Goal: Task Accomplishment & Management: Use online tool/utility

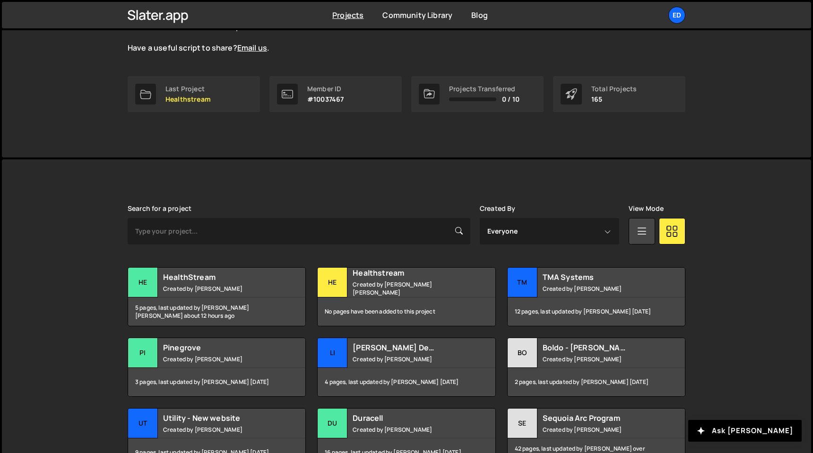
scroll to position [121, 0]
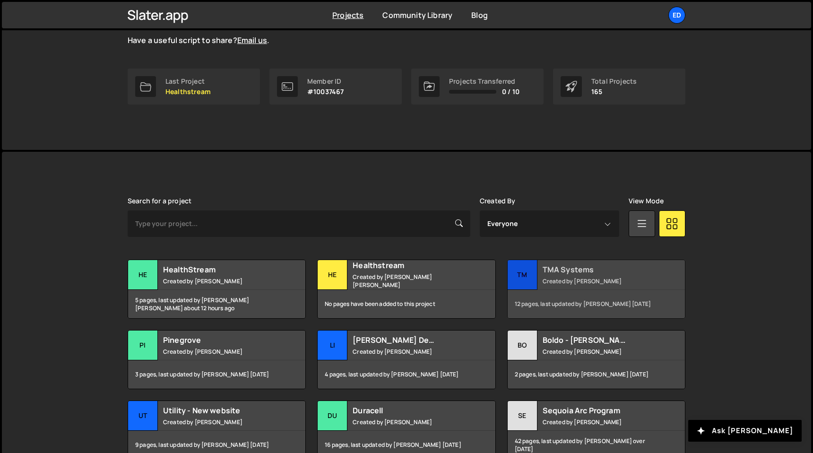
click at [577, 292] on div "12 pages, last updated by [PERSON_NAME] [DATE]" at bounding box center [596, 304] width 177 height 28
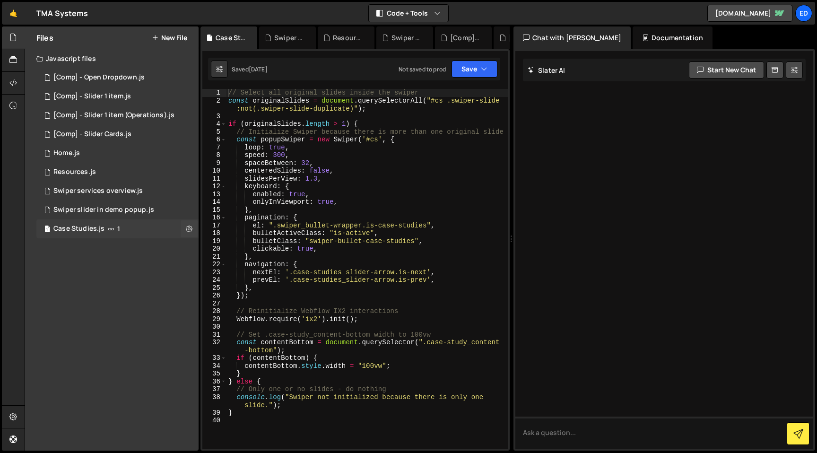
click at [81, 227] on div "Case Studies.js" at bounding box center [78, 229] width 51 height 9
click at [320, 177] on div "// Select all original slides inside the swiper const originalSlides = document…" at bounding box center [367, 277] width 281 height 376
click at [370, 365] on div "// Select all original slides inside the swiper const originalSlides = document…" at bounding box center [367, 277] width 281 height 376
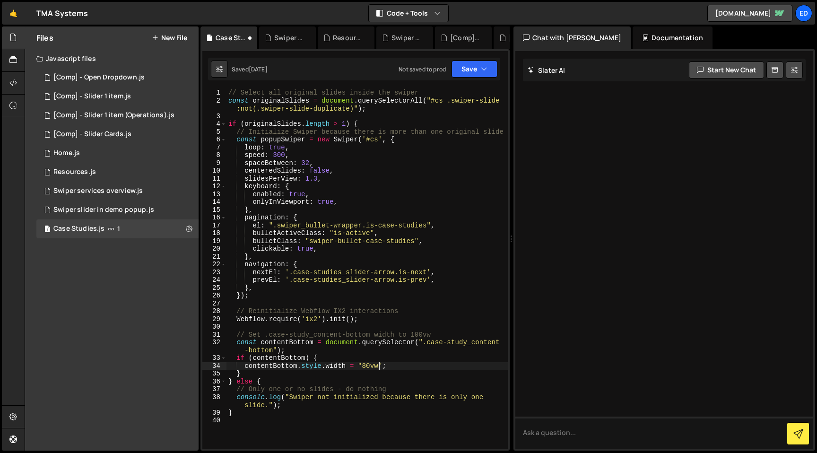
click at [477, 79] on div "Saved 1 day ago Not saved to prod Upgrade to Edit Save Save to Staging S Saved …" at bounding box center [354, 69] width 292 height 23
click at [474, 72] on button "Save" at bounding box center [475, 69] width 46 height 17
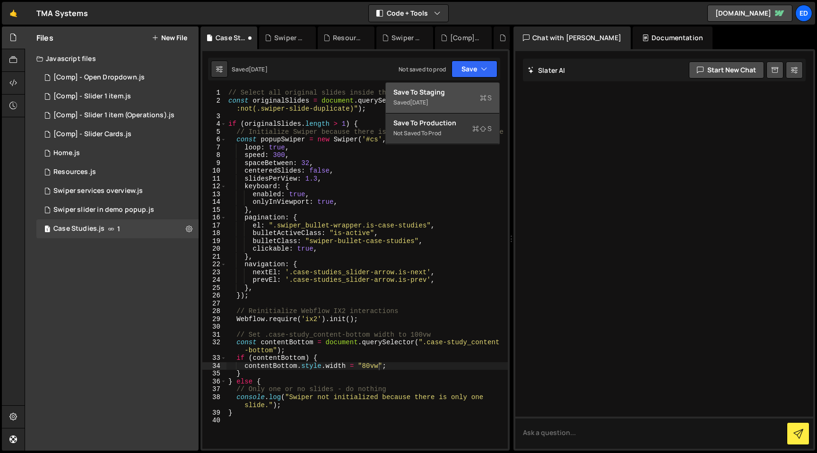
click at [446, 101] on div "Saved 1 day ago" at bounding box center [442, 102] width 98 height 11
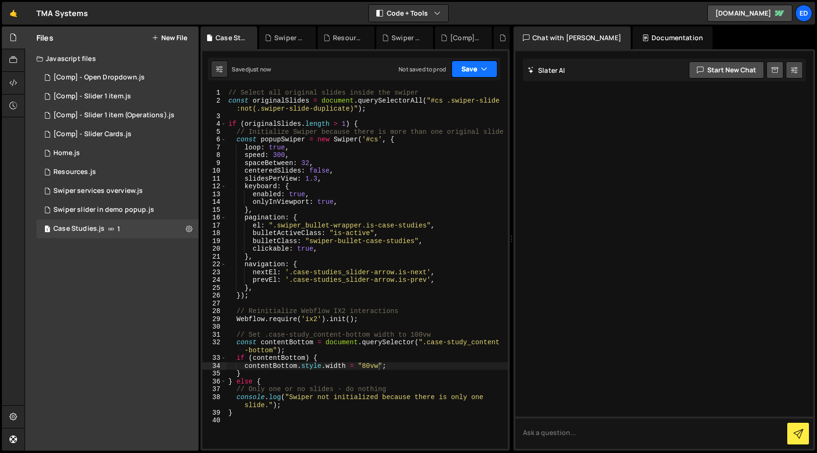
click at [470, 72] on button "Save" at bounding box center [475, 69] width 46 height 17
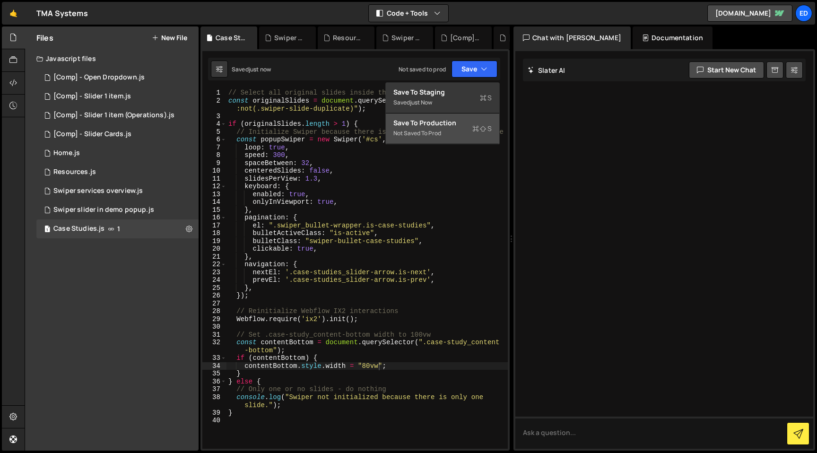
click at [451, 124] on div "Save to Production S" at bounding box center [442, 122] width 98 height 9
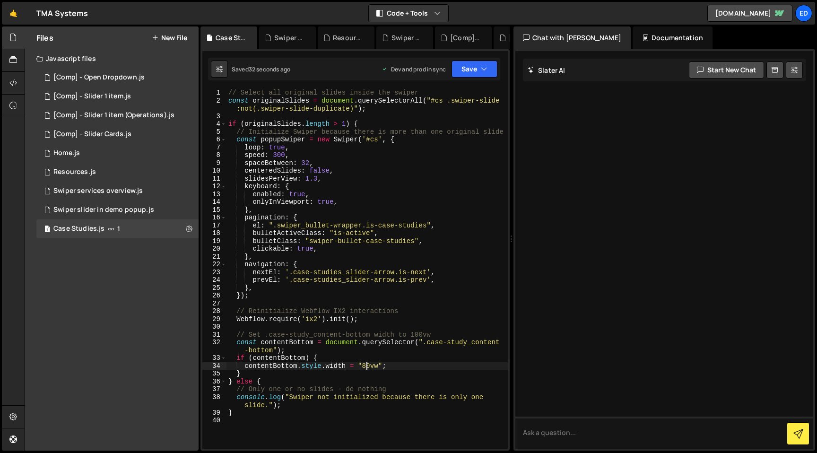
click at [368, 364] on div "// Select all original slides inside the swiper const originalSlides = document…" at bounding box center [367, 277] width 281 height 376
type textarea "contentBottom.style.width = "90vw";"
click at [470, 67] on button "Save" at bounding box center [475, 69] width 46 height 17
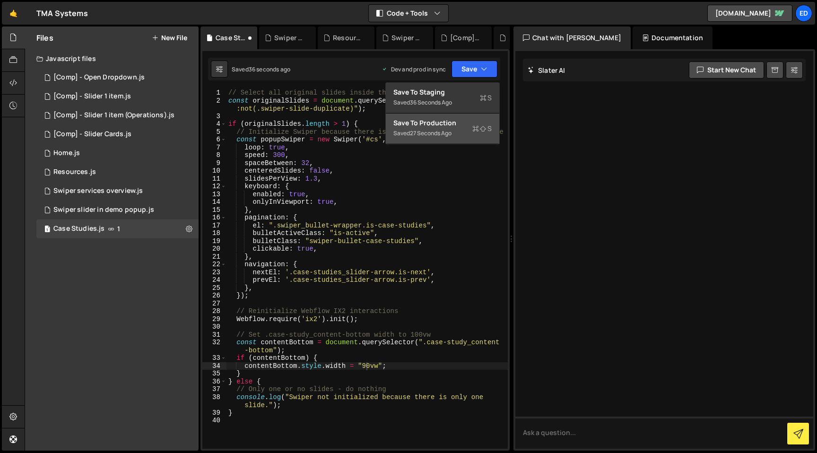
click at [446, 131] on div "27 seconds ago" at bounding box center [431, 133] width 42 height 8
